Goal: Task Accomplishment & Management: Manage account settings

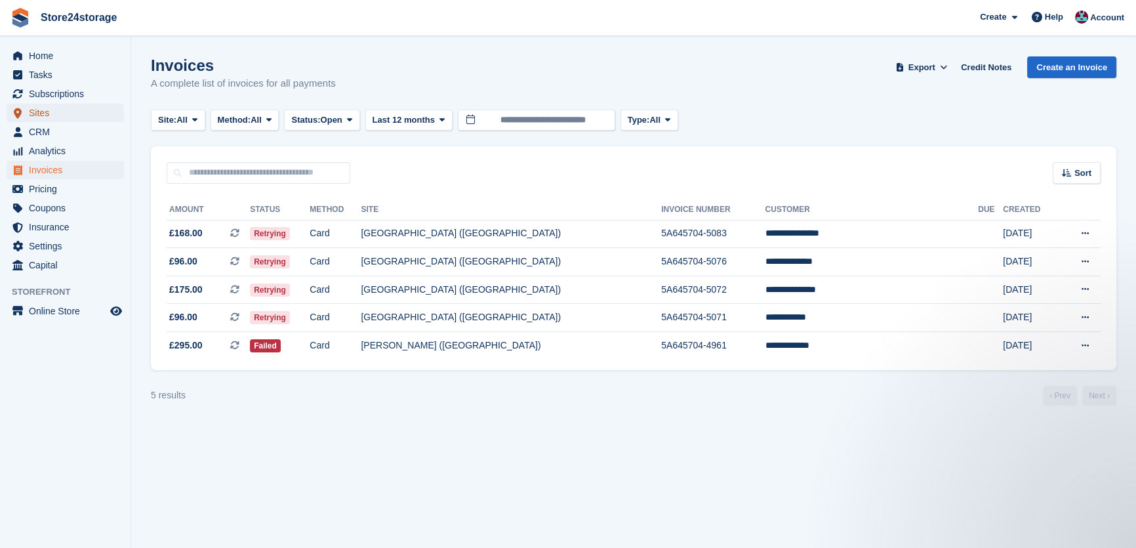
click at [52, 110] on span "Sites" at bounding box center [68, 113] width 79 height 18
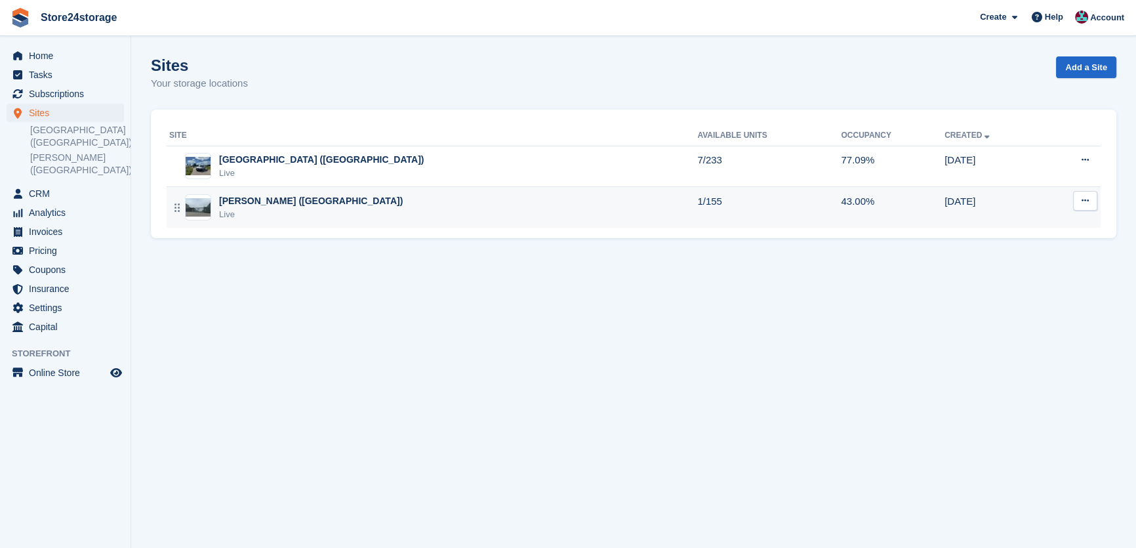
click at [260, 221] on td "Warley Brentwood (Essex) Live" at bounding box center [432, 207] width 531 height 41
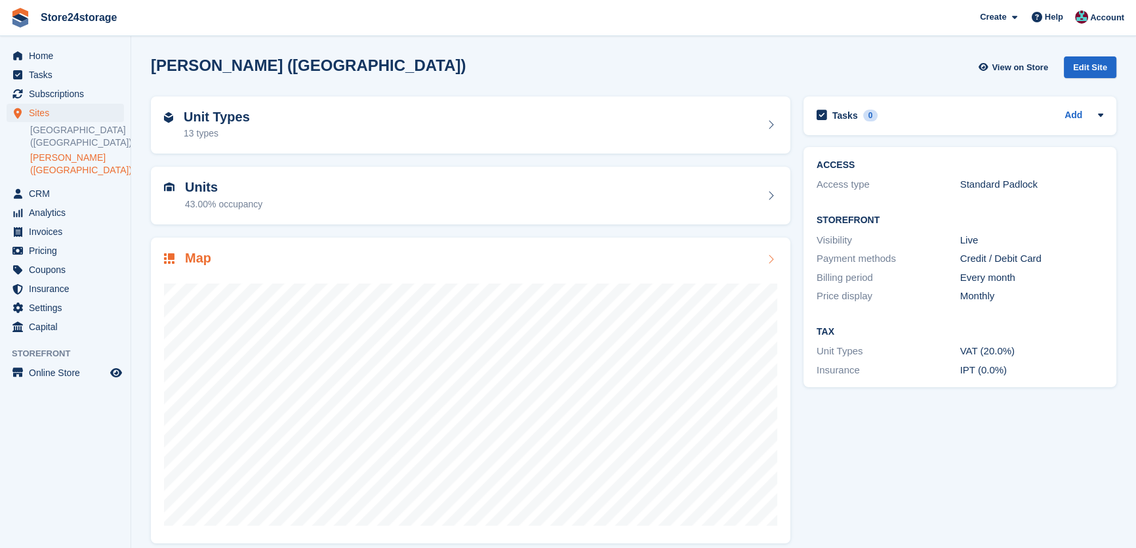
click at [262, 276] on div at bounding box center [470, 399] width 613 height 262
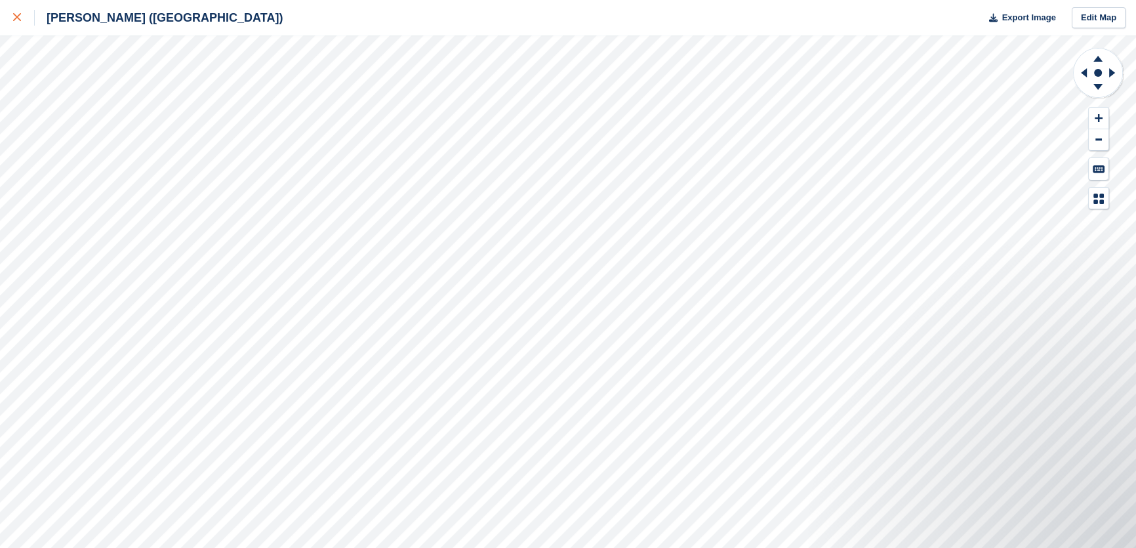
click at [18, 17] on icon at bounding box center [17, 17] width 8 height 8
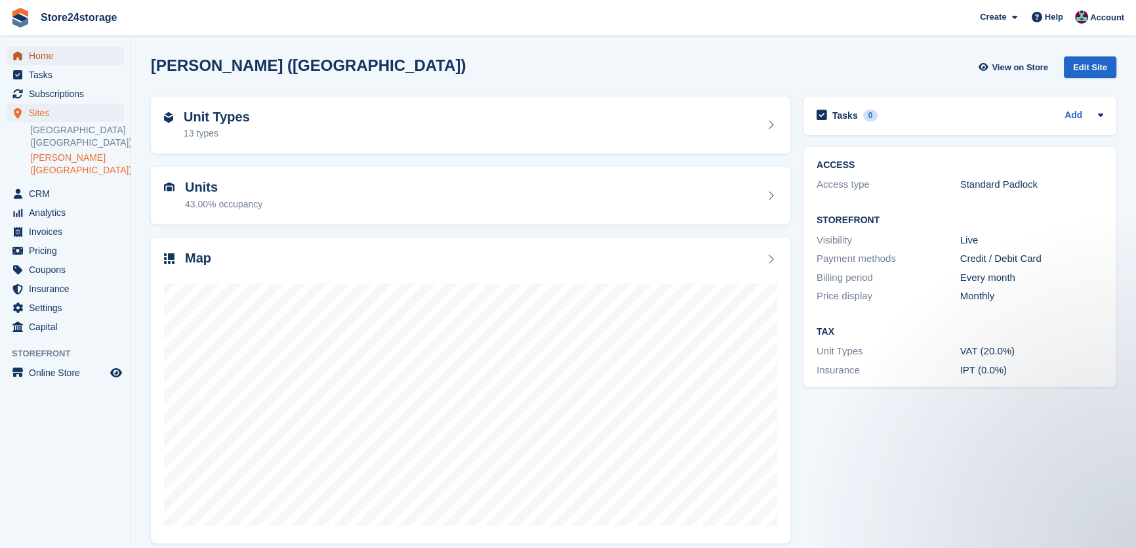
click at [75, 59] on span "Home" at bounding box center [68, 56] width 79 height 18
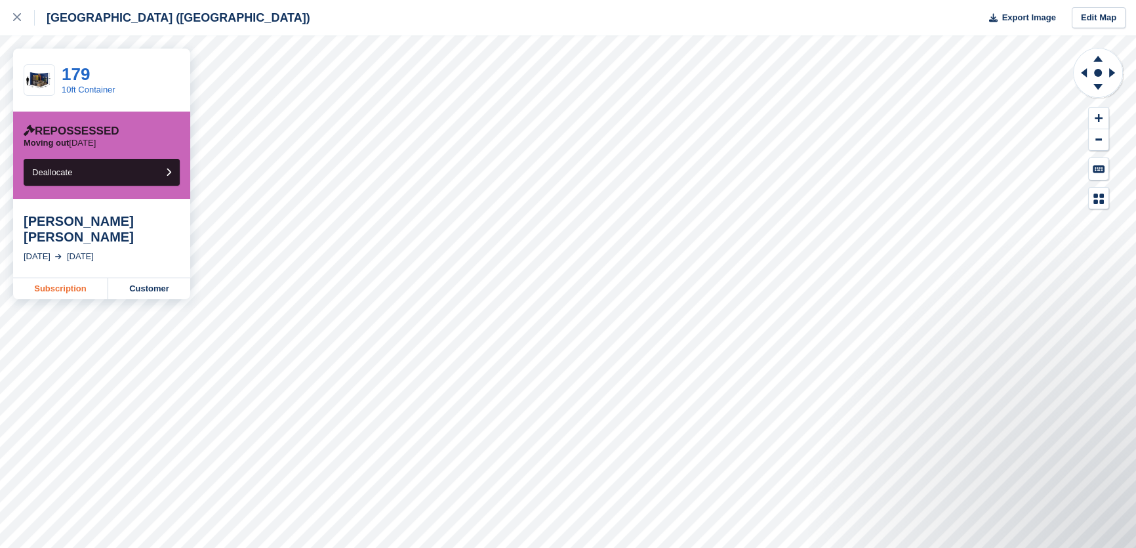
click at [66, 278] on link "Subscription" at bounding box center [60, 288] width 95 height 21
click at [79, 278] on link "Subscription" at bounding box center [60, 288] width 95 height 21
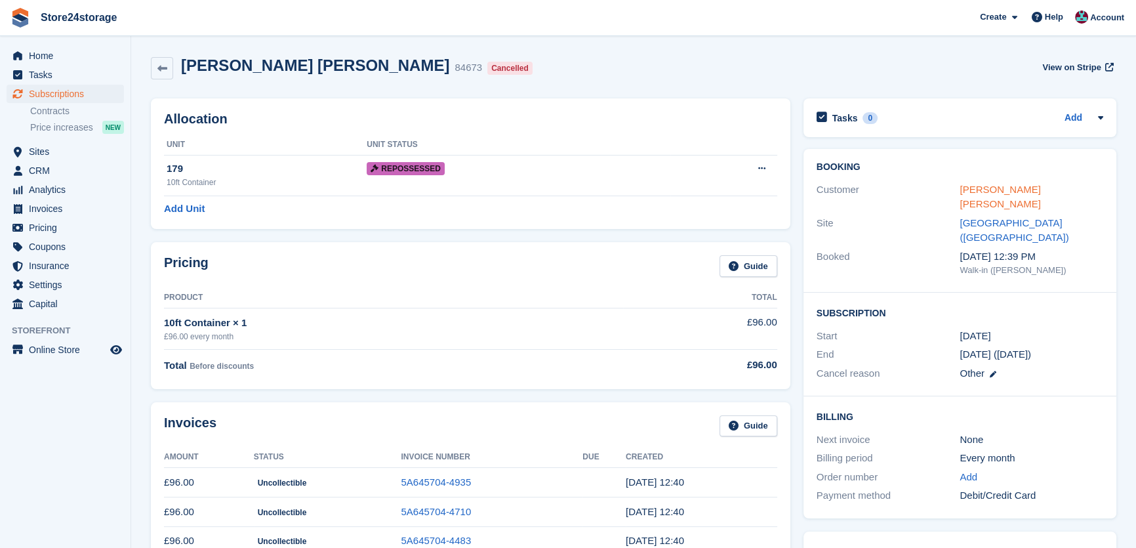
click at [1008, 188] on link "[PERSON_NAME] [PERSON_NAME]" at bounding box center [1000, 197] width 81 height 26
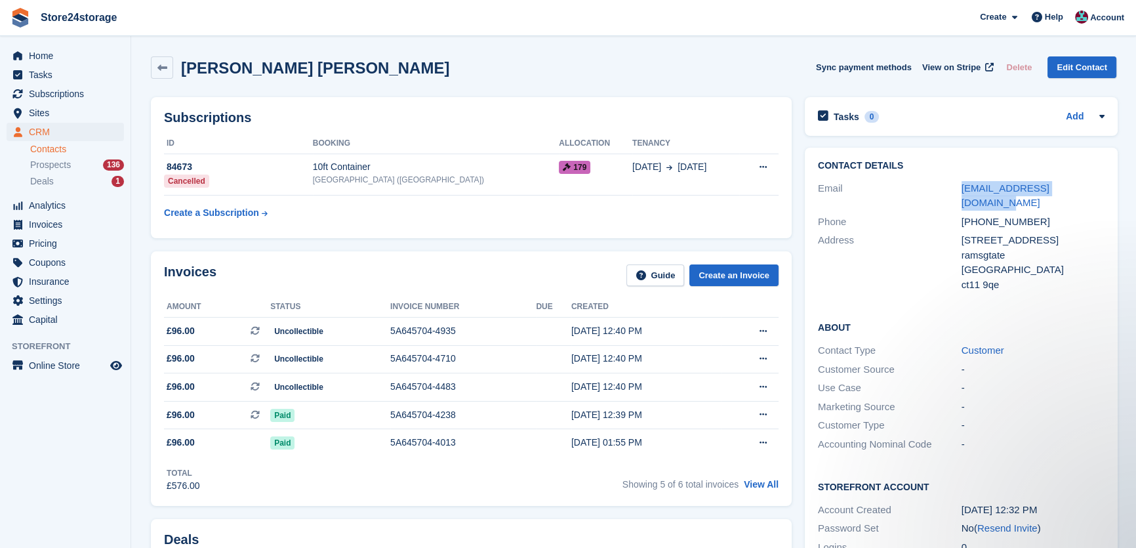
drag, startPoint x: 1079, startPoint y: 190, endPoint x: 957, endPoint y: 186, distance: 122.1
click at [957, 186] on div "Email [EMAIL_ADDRESS][DOMAIN_NAME]" at bounding box center [961, 195] width 287 height 33
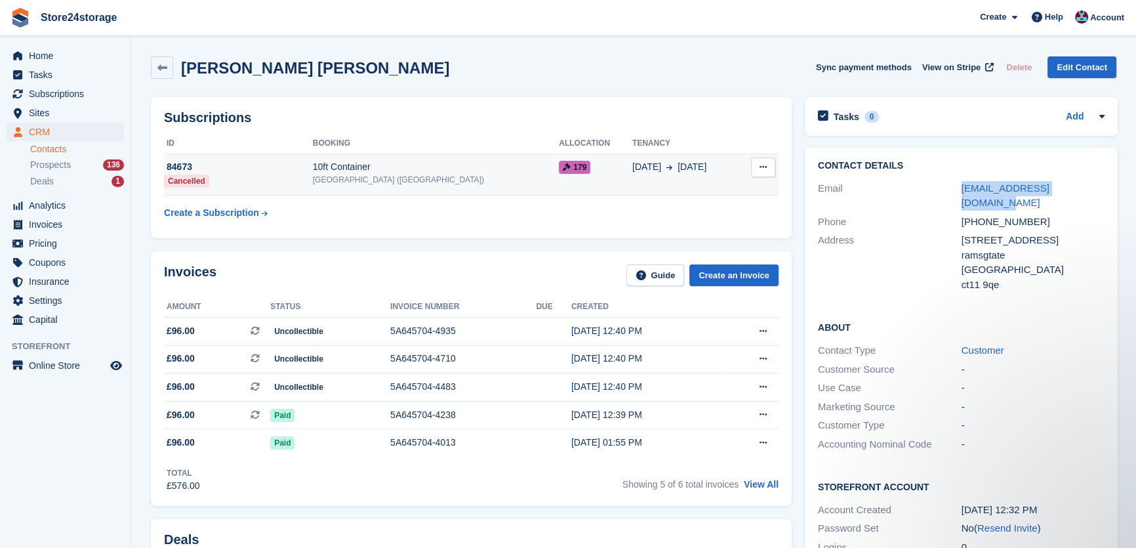
click at [760, 169] on icon at bounding box center [763, 167] width 7 height 9
click at [585, 210] on div "This subscription has already been cancelled." at bounding box center [586, 193] width 125 height 41
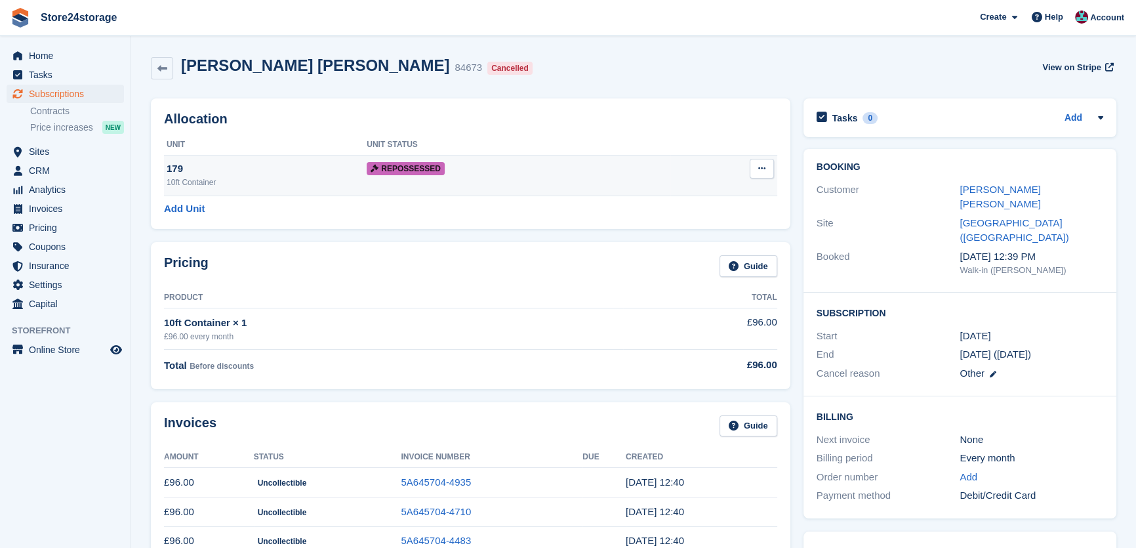
click at [755, 169] on button at bounding box center [762, 169] width 24 height 20
click at [726, 194] on p "Deallocate" at bounding box center [711, 194] width 114 height 17
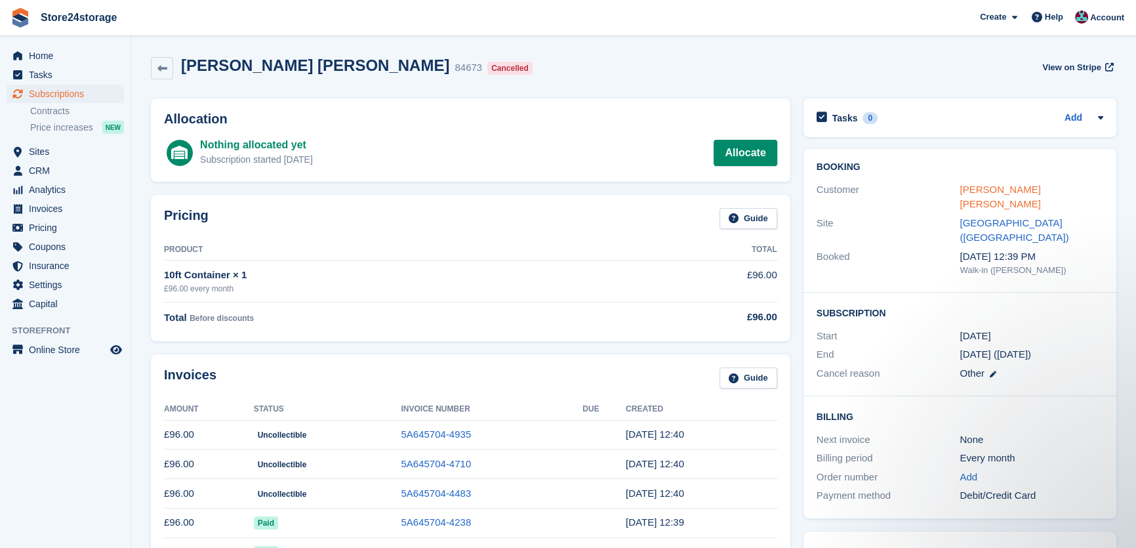
click at [1029, 194] on link "[PERSON_NAME] [PERSON_NAME]" at bounding box center [1000, 197] width 81 height 26
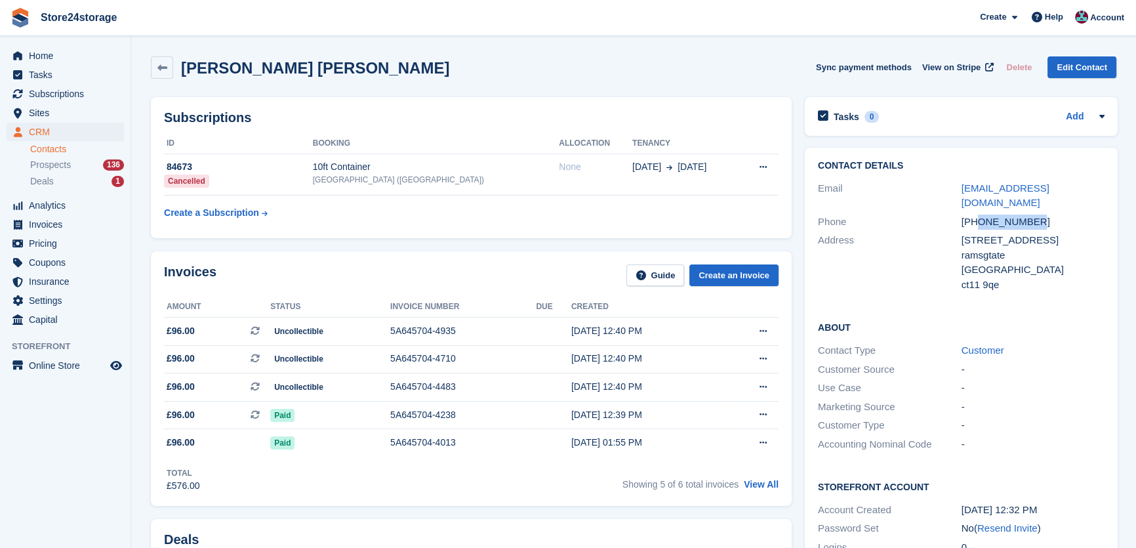
drag, startPoint x: 1028, startPoint y: 207, endPoint x: 978, endPoint y: 207, distance: 50.5
click at [978, 215] on div "[PHONE_NUMBER]" at bounding box center [1034, 222] width 144 height 15
copy div "7527859124"
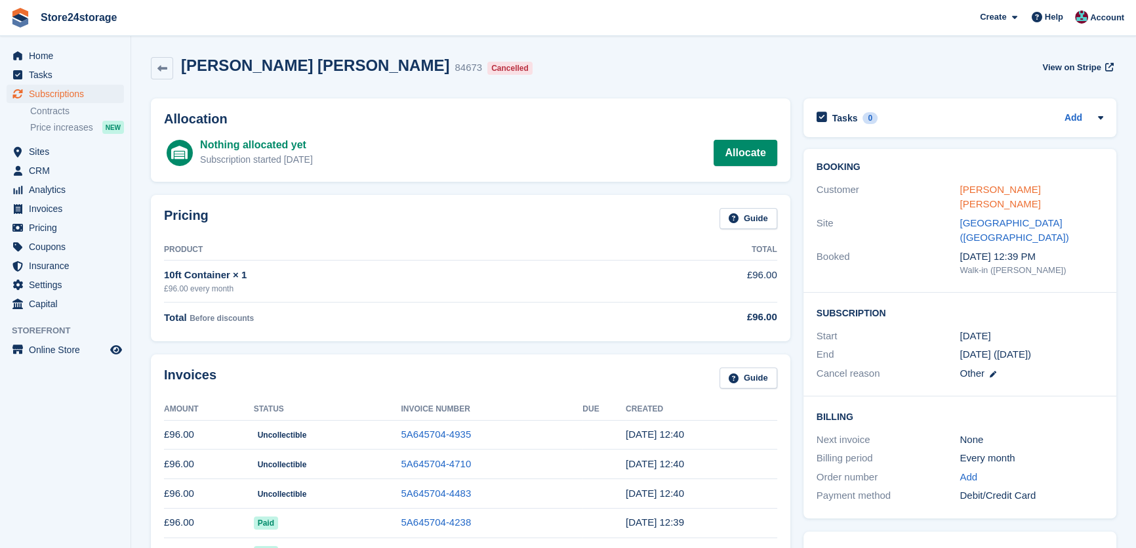
click at [1009, 194] on link "[PERSON_NAME] [PERSON_NAME]" at bounding box center [1000, 197] width 81 height 26
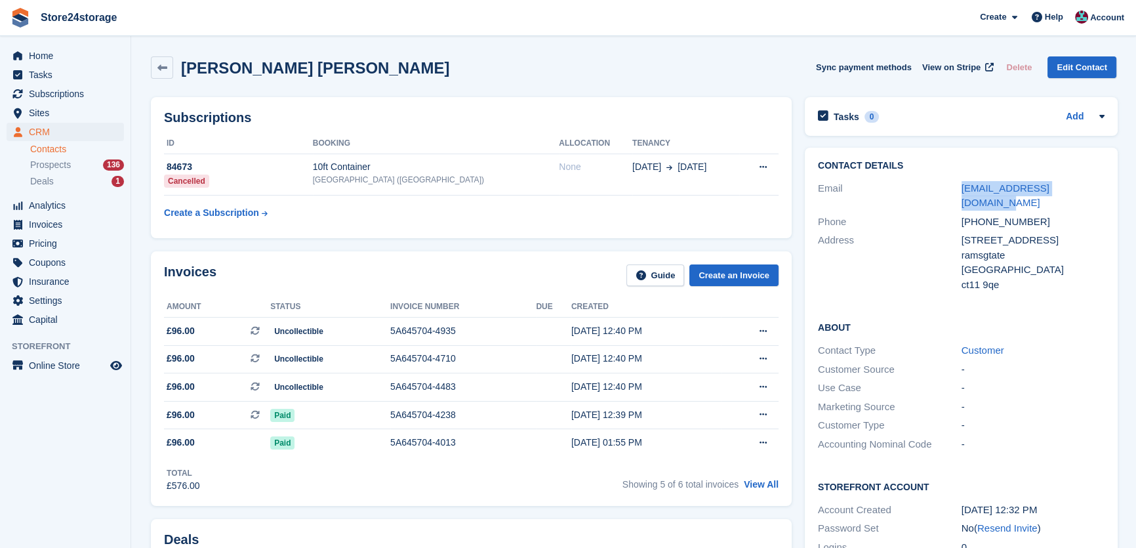
drag, startPoint x: 1079, startPoint y: 189, endPoint x: 959, endPoint y: 190, distance: 120.7
click at [959, 190] on div "Email [EMAIL_ADDRESS][DOMAIN_NAME]" at bounding box center [961, 195] width 287 height 33
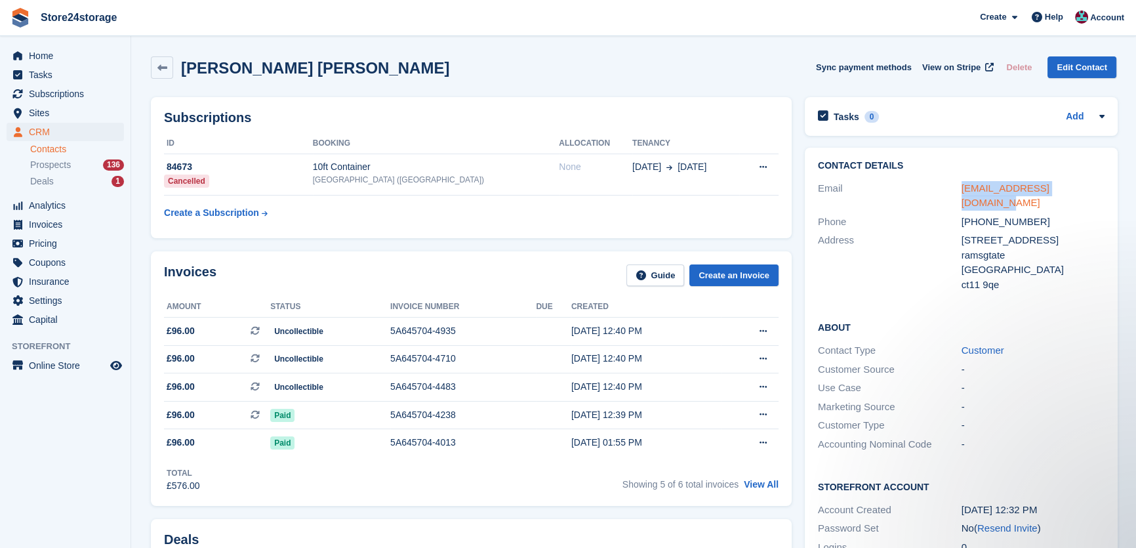
copy div "[EMAIL_ADDRESS][DOMAIN_NAME]"
